Goal: Transaction & Acquisition: Purchase product/service

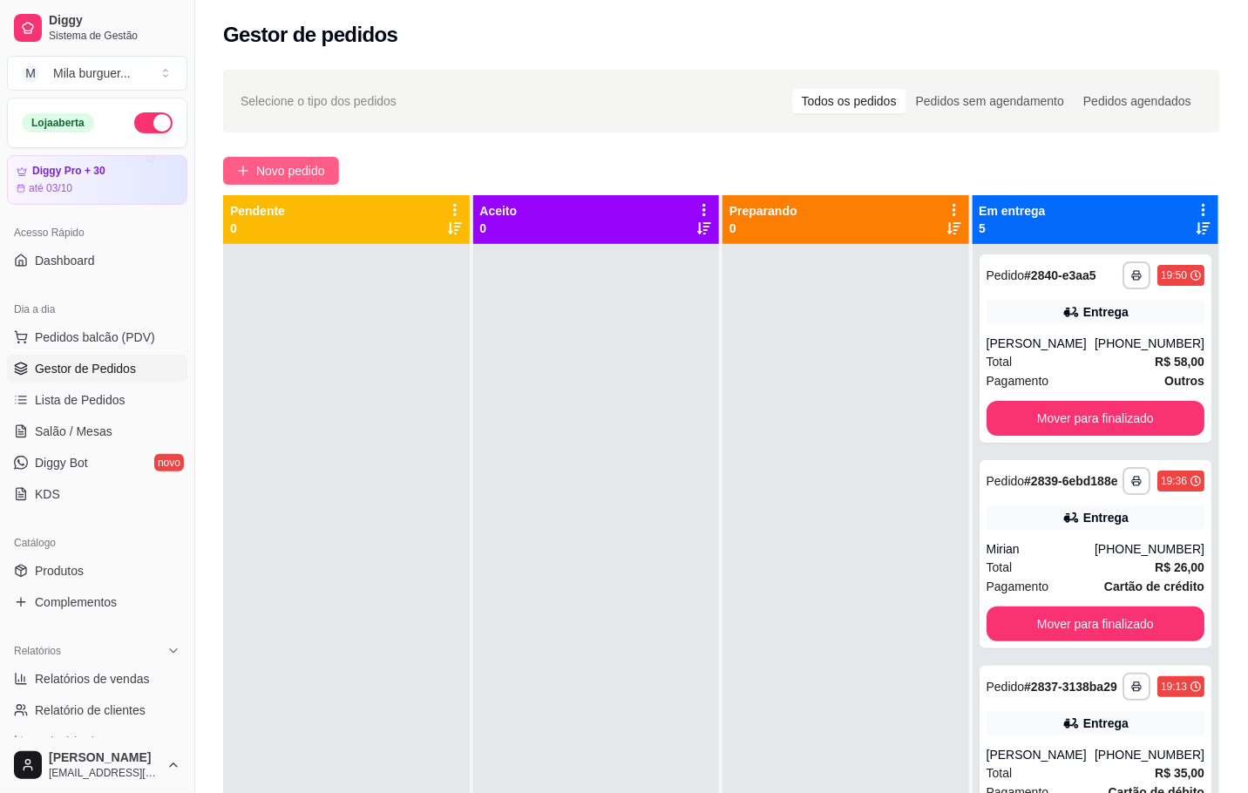
click at [274, 173] on span "Novo pedido" at bounding box center [290, 170] width 69 height 19
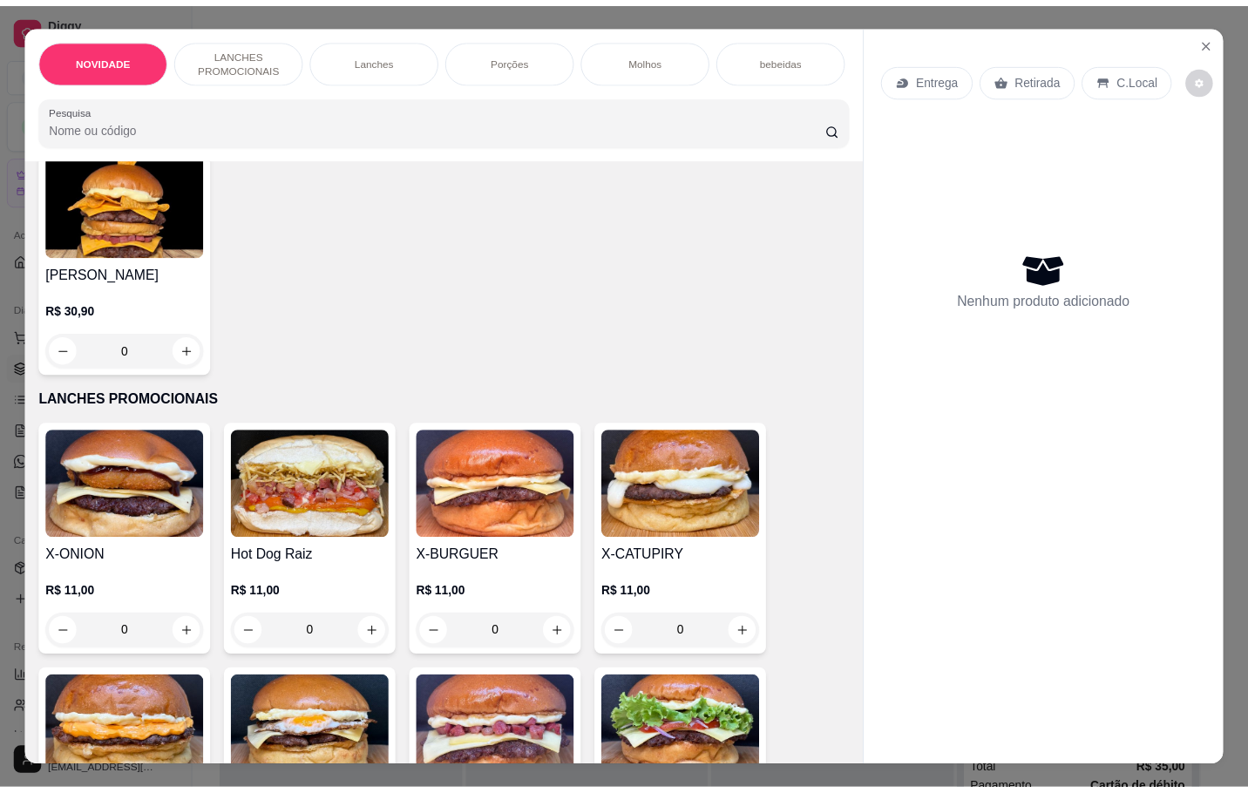
scroll to position [261, 0]
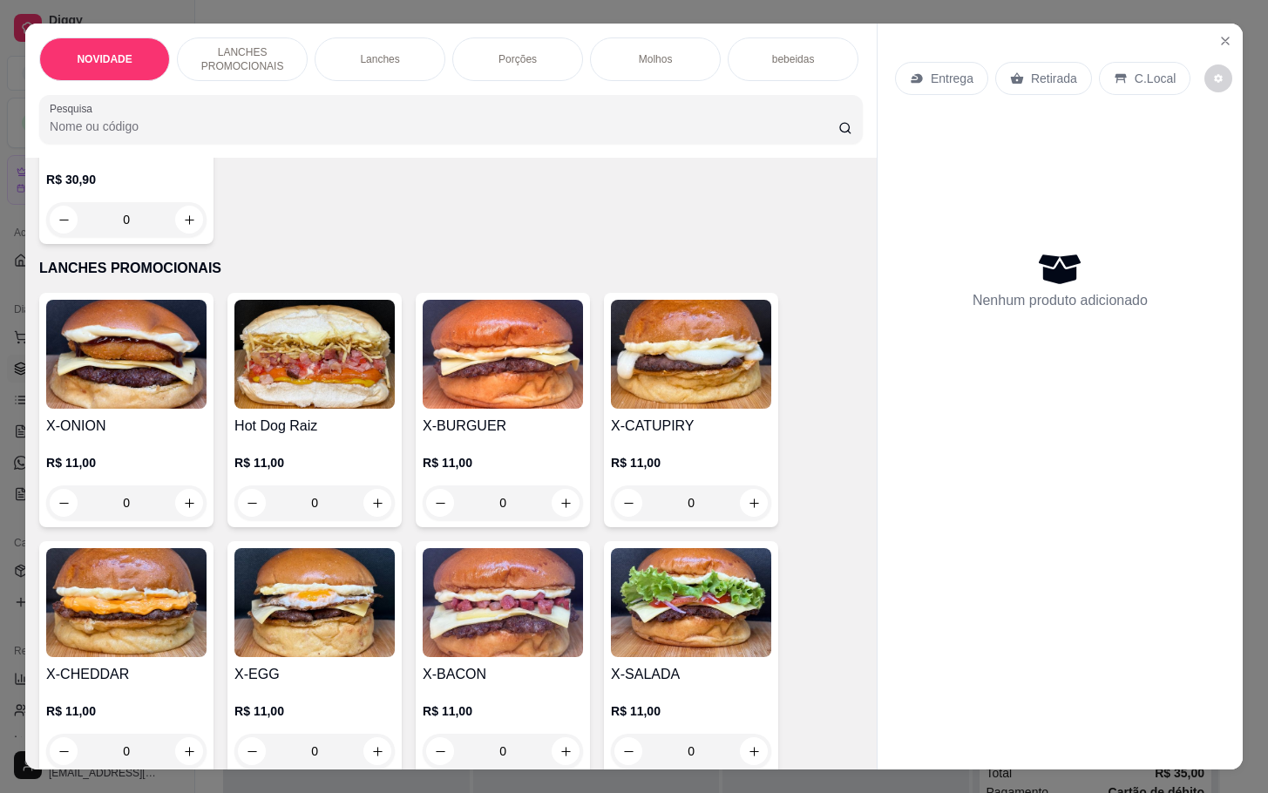
click at [555, 520] on div "0" at bounding box center [503, 502] width 160 height 35
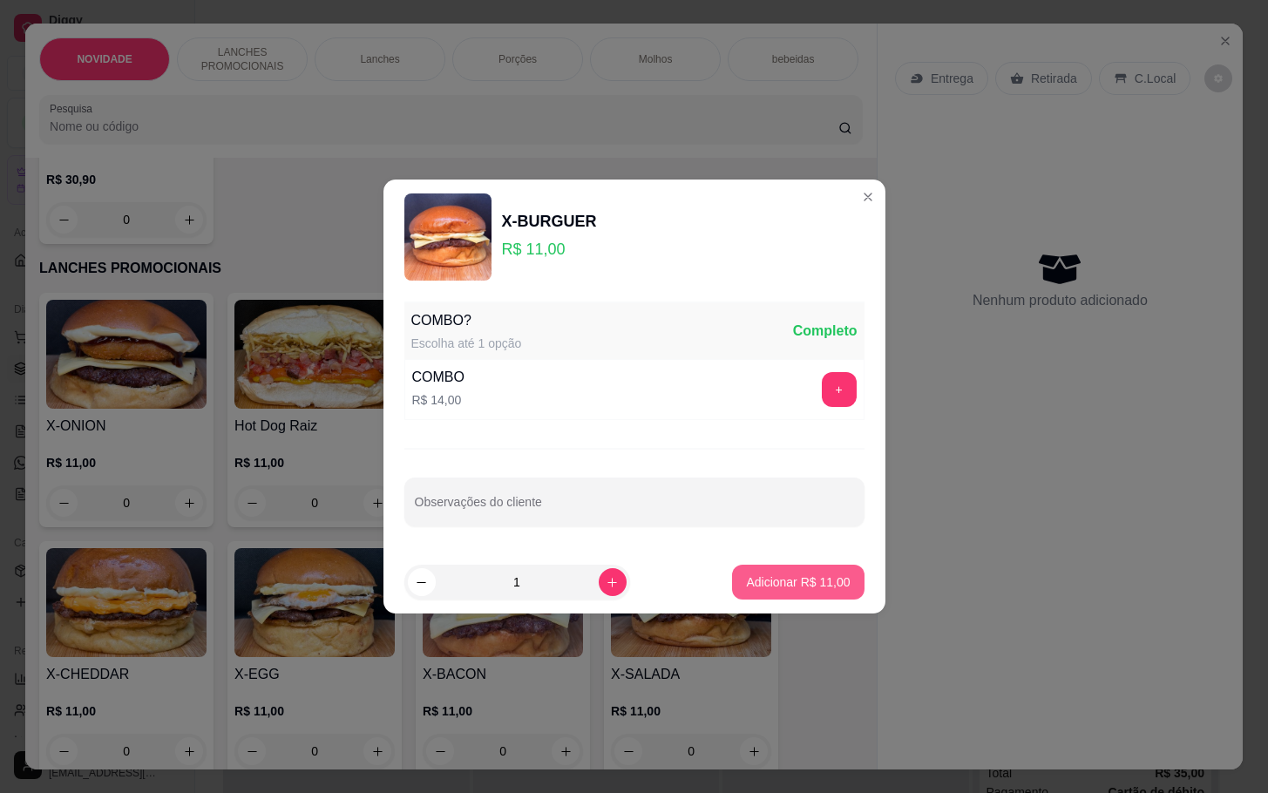
click at [796, 591] on p "Adicionar R$ 11,00" at bounding box center [798, 581] width 104 height 17
type input "1"
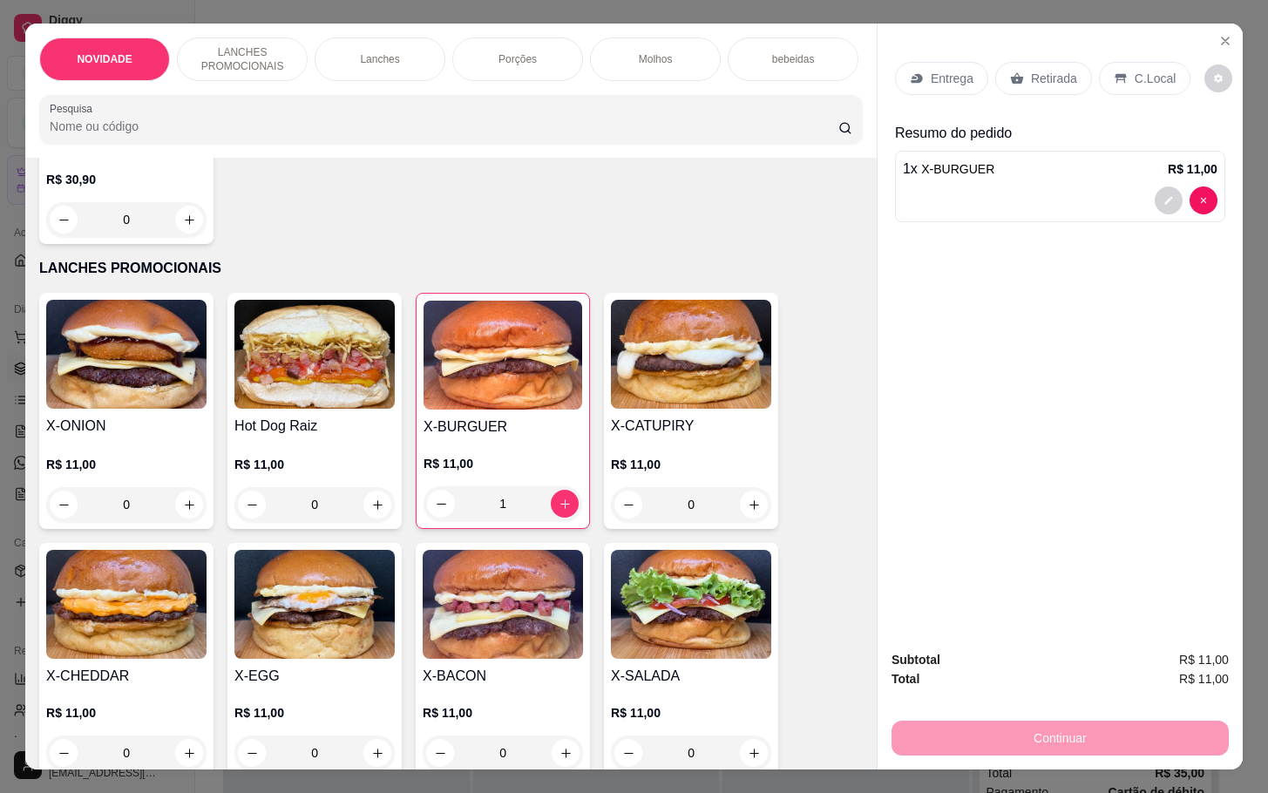
click at [1046, 78] on div "Retirada" at bounding box center [1043, 78] width 97 height 33
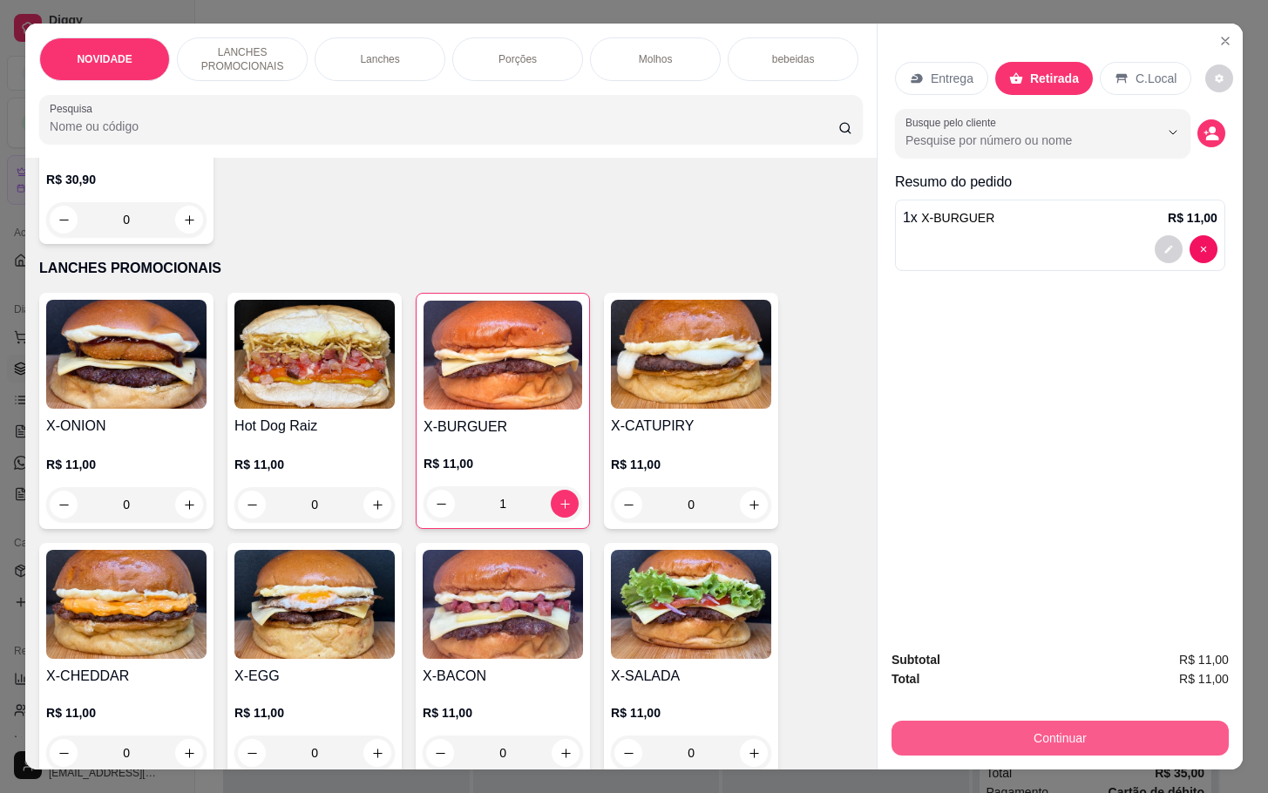
click at [980, 724] on button "Continuar" at bounding box center [1059, 738] width 337 height 35
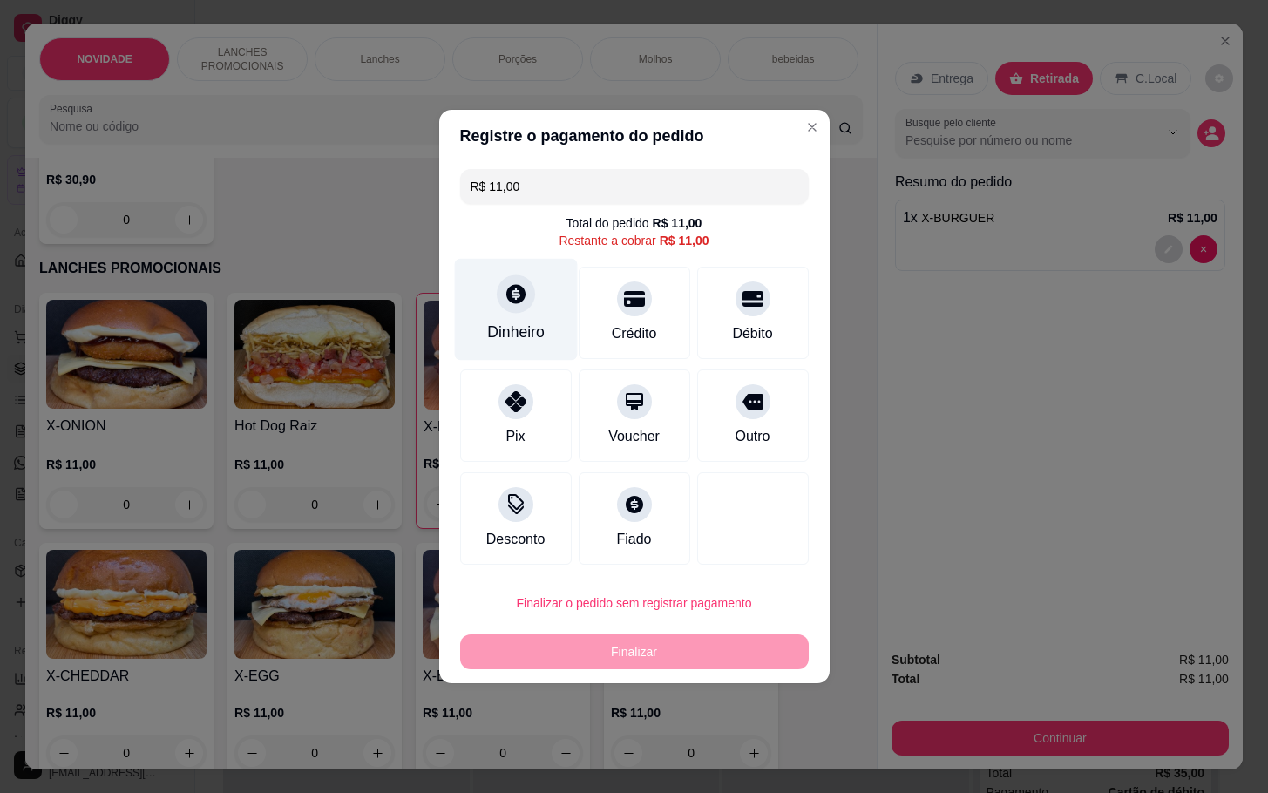
click at [491, 329] on div "Dinheiro" at bounding box center [516, 332] width 58 height 23
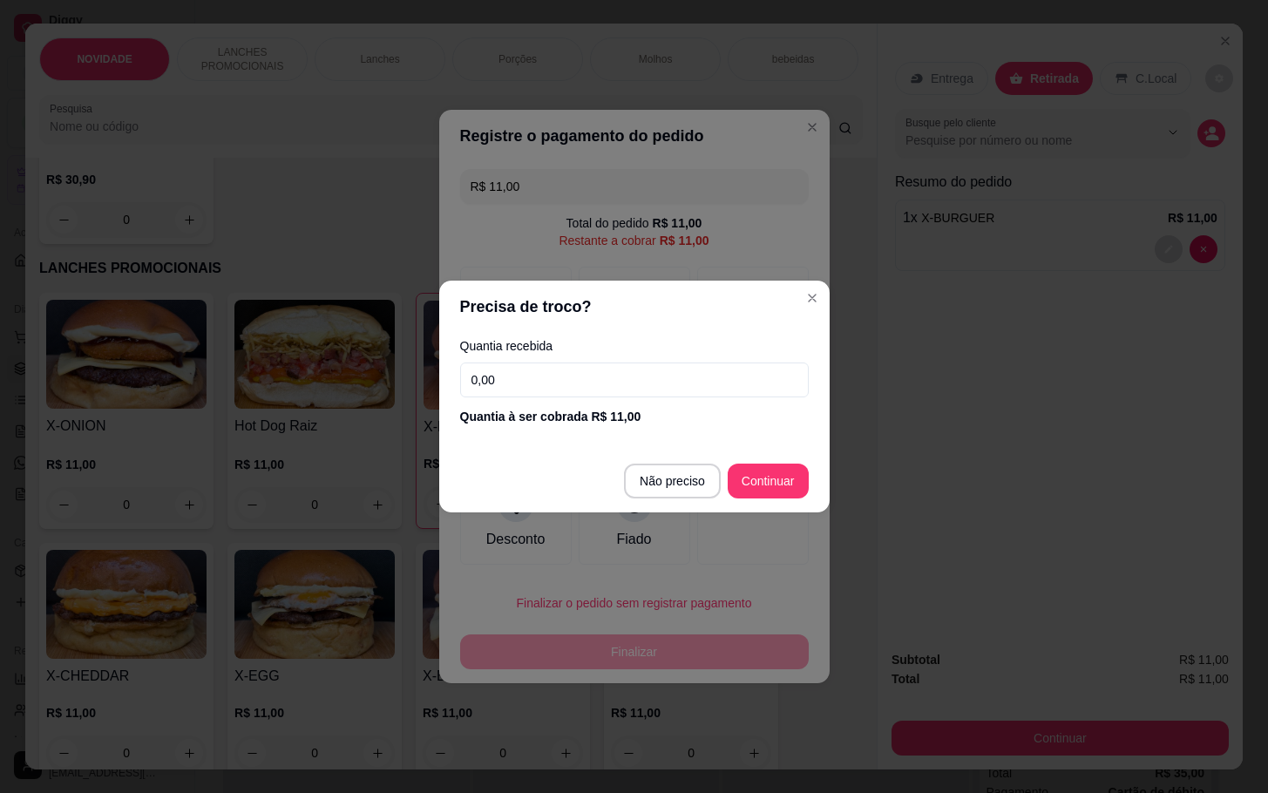
click at [681, 375] on input "0,00" at bounding box center [634, 379] width 349 height 35
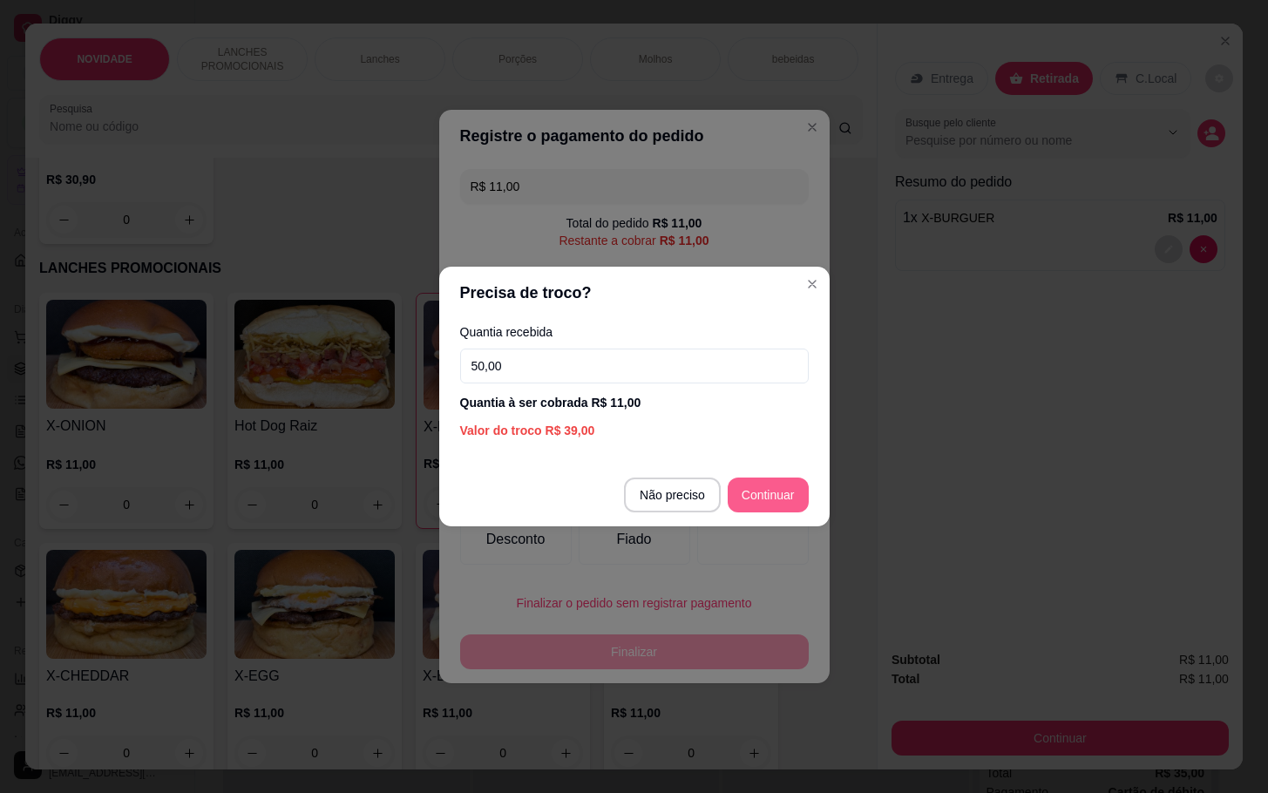
type input "50,00"
type input "R$ 0,00"
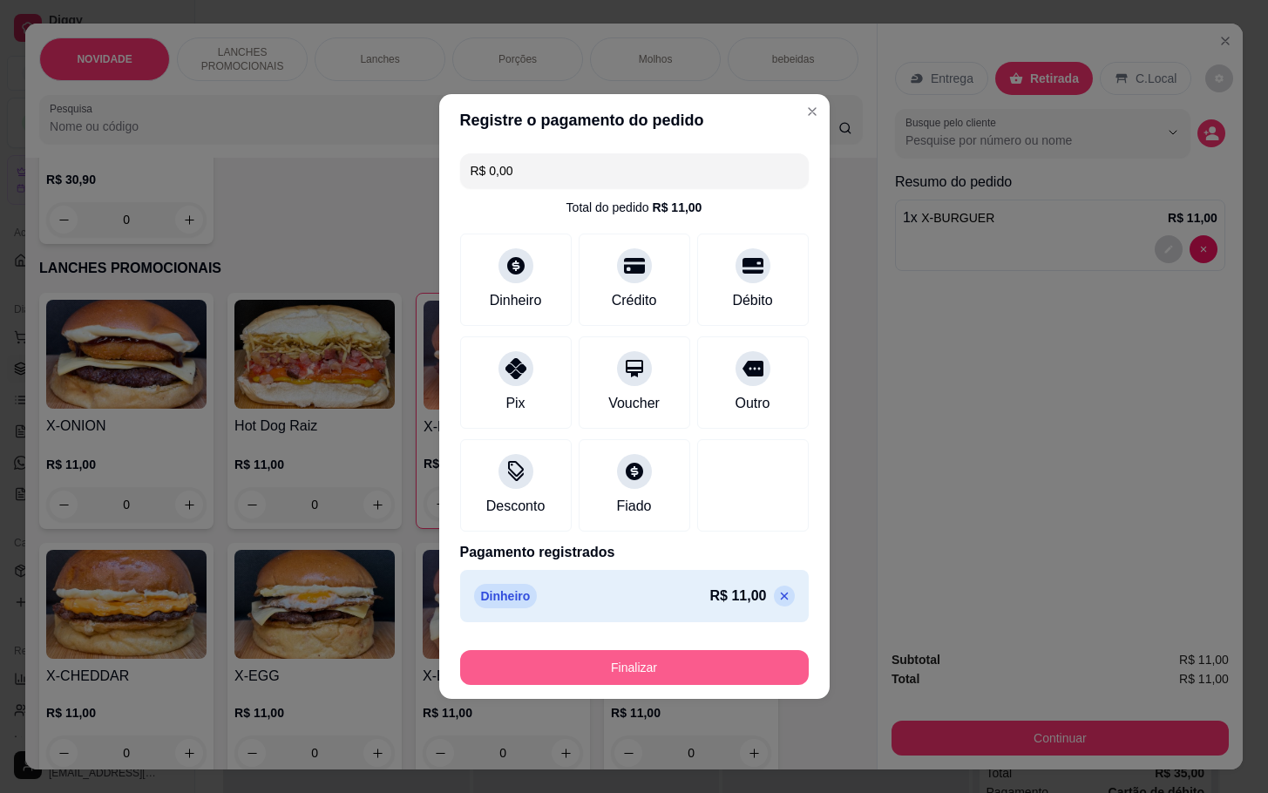
click at [672, 670] on button "Finalizar" at bounding box center [634, 667] width 349 height 35
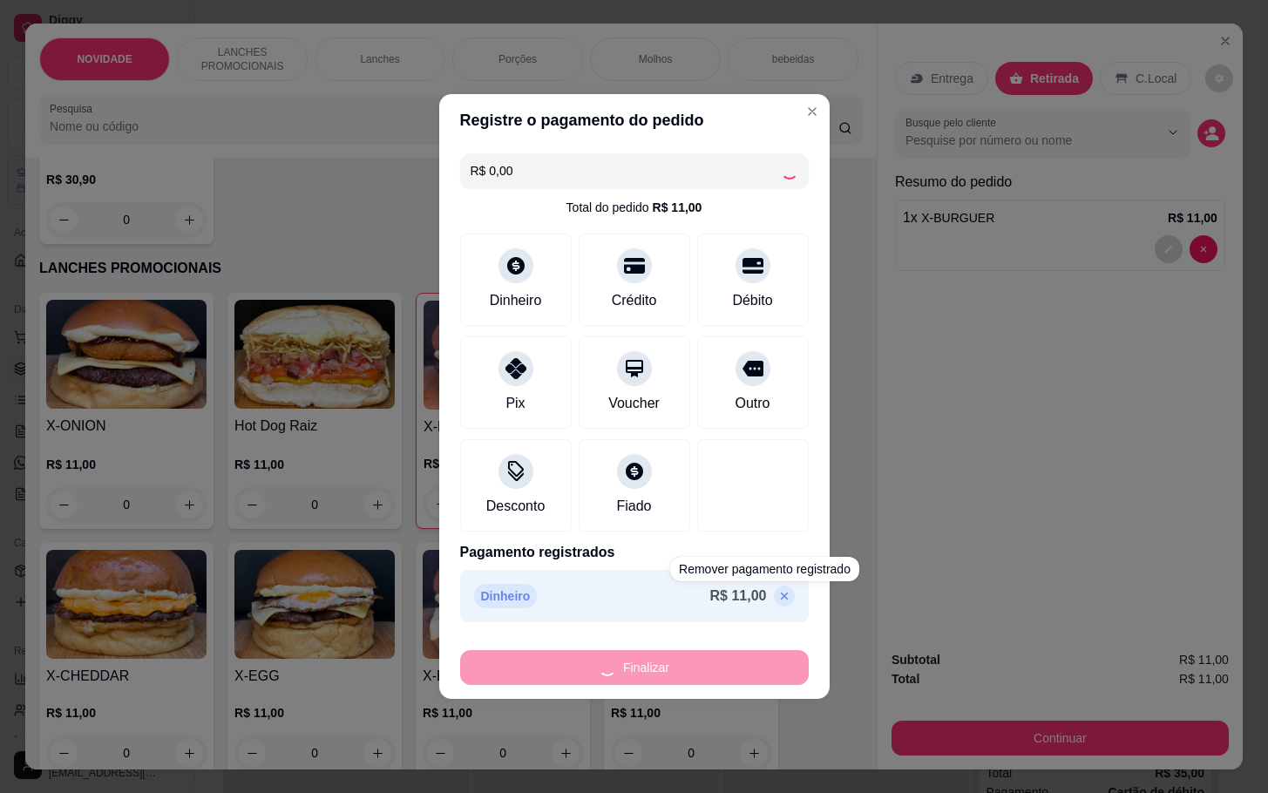
type input "0"
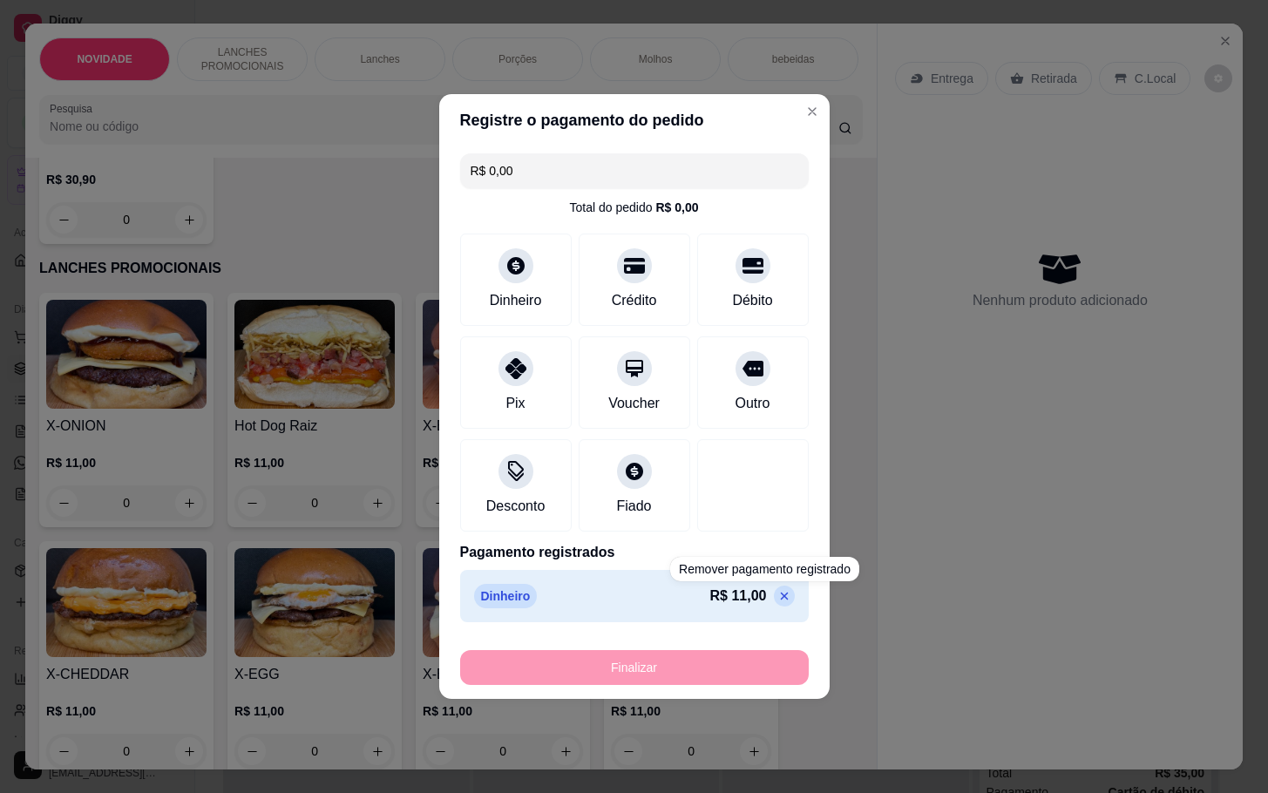
type input "-R$ 11,00"
